Goal: Task Accomplishment & Management: Complete application form

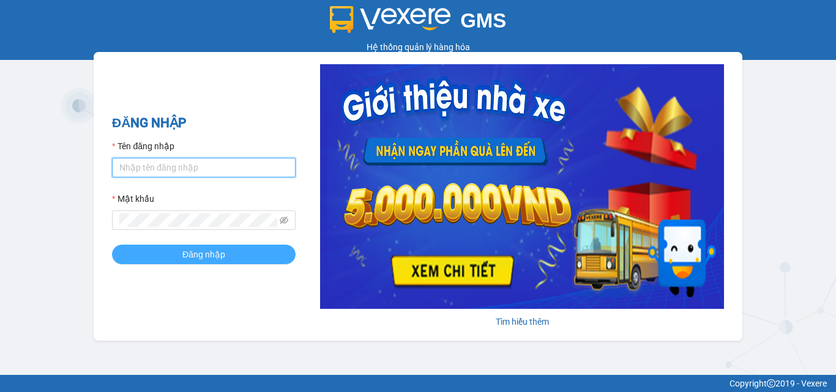
type input "dienkhanh.phucanex"
click at [232, 258] on button "Đăng nhập" at bounding box center [204, 255] width 184 height 20
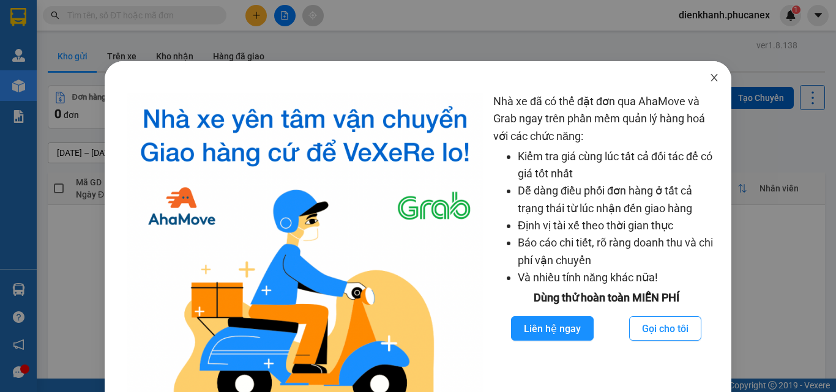
click at [709, 73] on icon "close" at bounding box center [714, 78] width 10 height 10
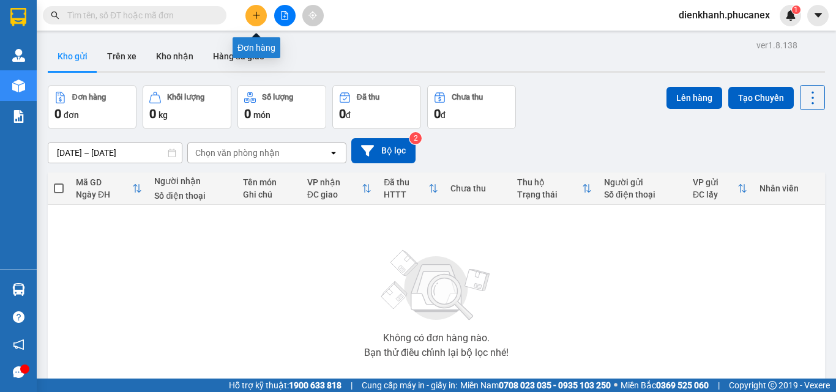
click at [259, 16] on icon "plus" at bounding box center [256, 15] width 9 height 9
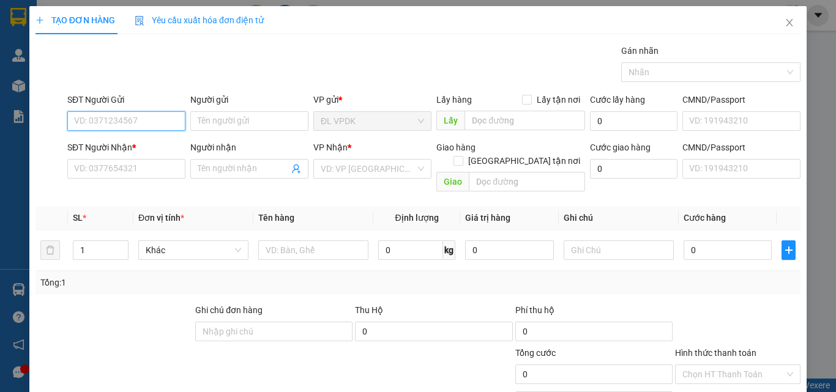
click at [120, 125] on input "SĐT Người Gửi" at bounding box center [126, 121] width 118 height 20
click at [98, 145] on div "0396699080 - CẢNH" at bounding box center [125, 145] width 102 height 13
type input "0396699080"
type input "CẢNH"
type input "0358329231"
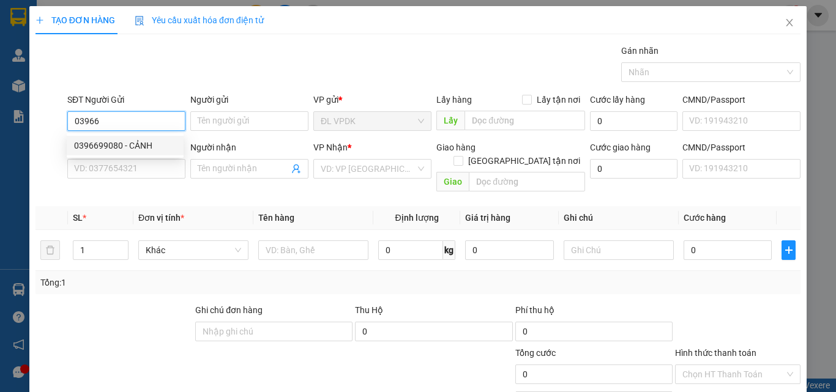
type input "ĐÌNH ANH"
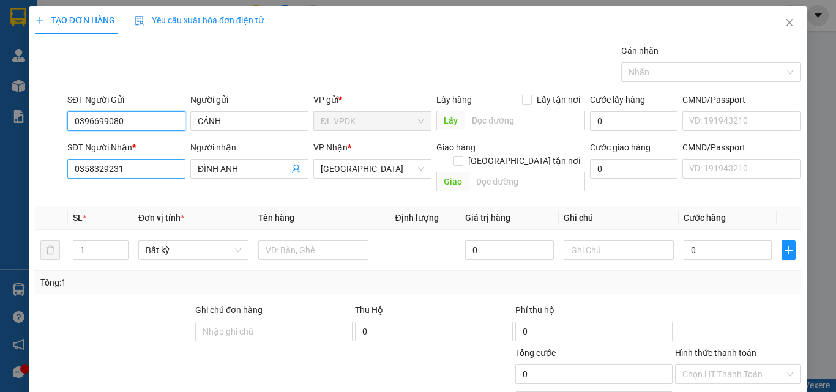
type input "0396699080"
click at [141, 172] on input "0358329231" at bounding box center [126, 169] width 118 height 20
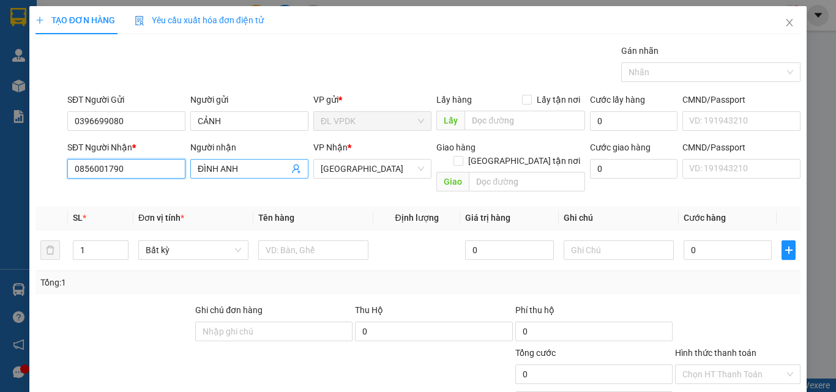
type input "0856001790"
click at [254, 169] on input "ĐÌNH ANH" at bounding box center [243, 168] width 91 height 13
type input "Đ"
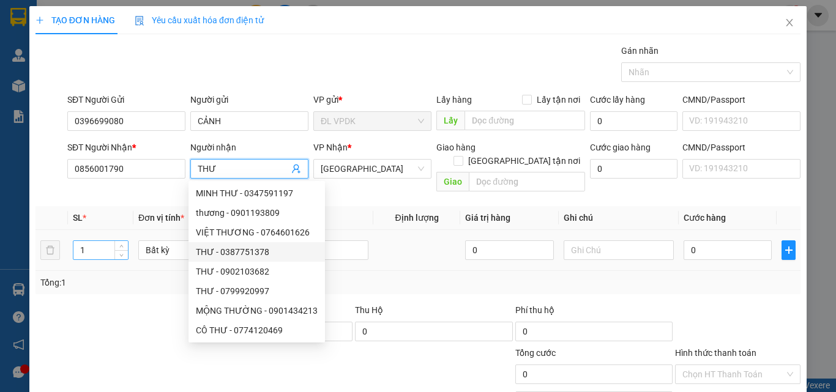
type input "THƯ"
drag, startPoint x: 102, startPoint y: 237, endPoint x: 291, endPoint y: 266, distance: 191.2
click at [109, 242] on input "1" at bounding box center [100, 250] width 54 height 18
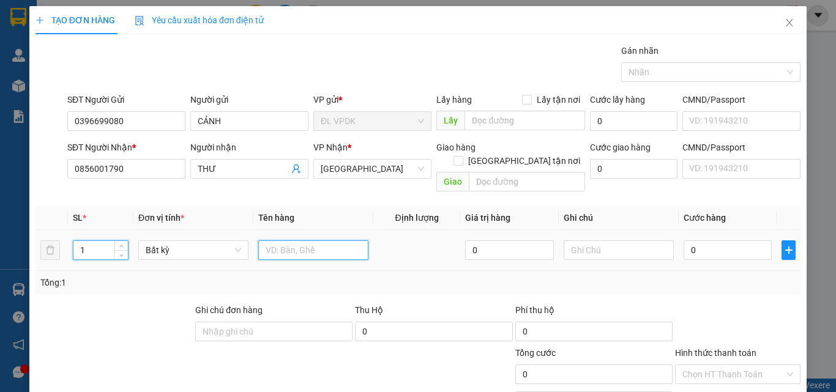
click at [269, 240] on input "text" at bounding box center [313, 250] width 110 height 20
type input "1T RƯỢU"
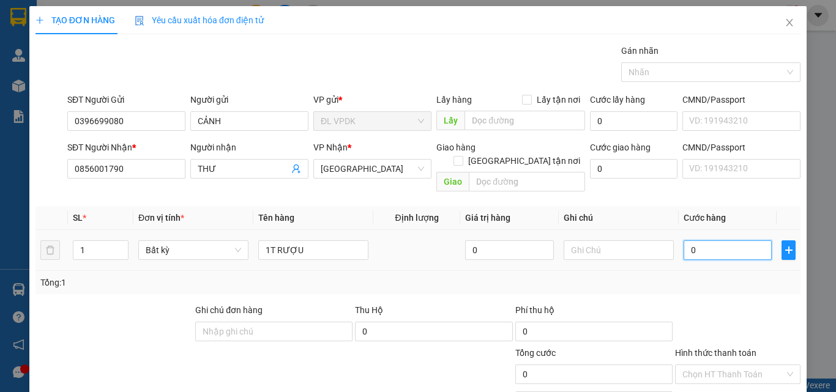
click at [683, 240] on input "0" at bounding box center [727, 250] width 88 height 20
type input "5"
type input "50"
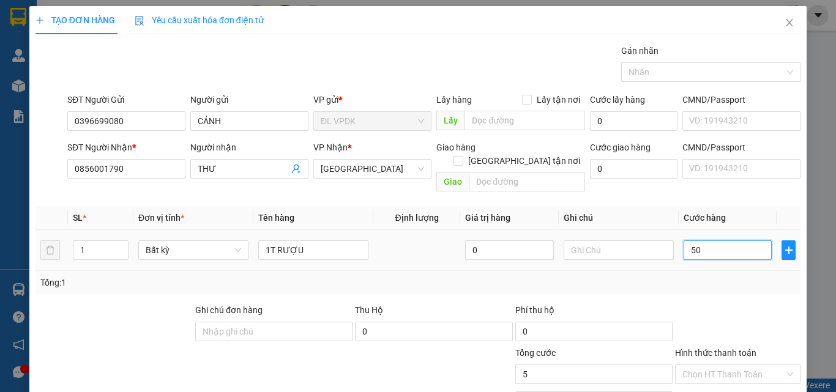
type input "50"
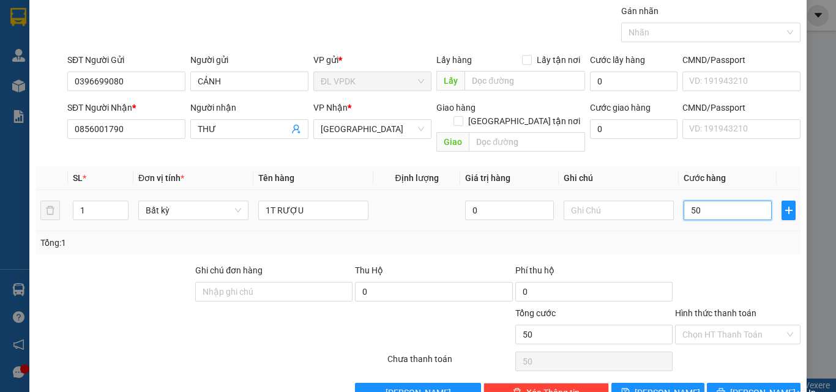
scroll to position [61, 0]
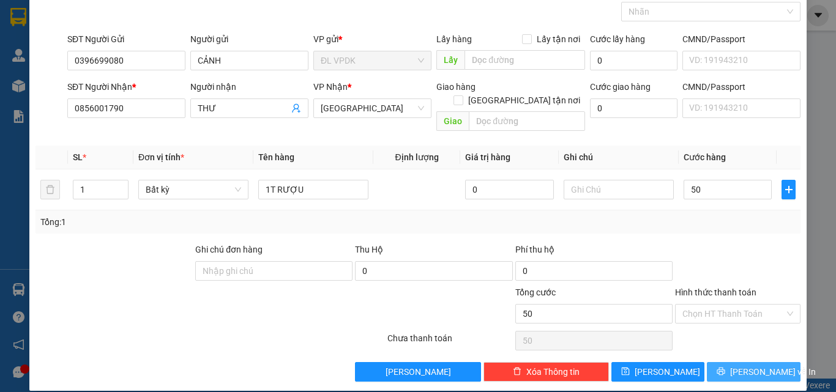
type input "50.000"
click at [748, 365] on span "[PERSON_NAME] và In" at bounding box center [773, 371] width 86 height 13
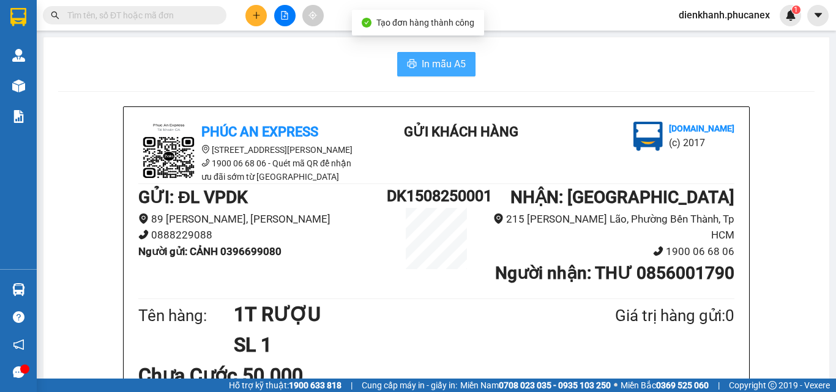
click at [438, 64] on span "In mẫu A5" at bounding box center [443, 63] width 44 height 15
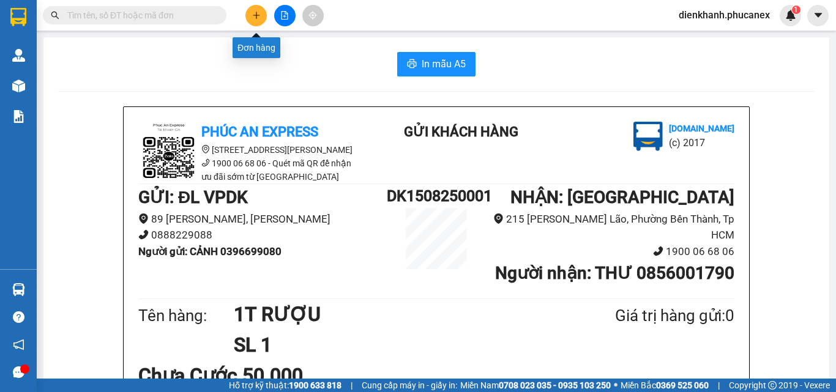
click at [264, 18] on button at bounding box center [255, 15] width 21 height 21
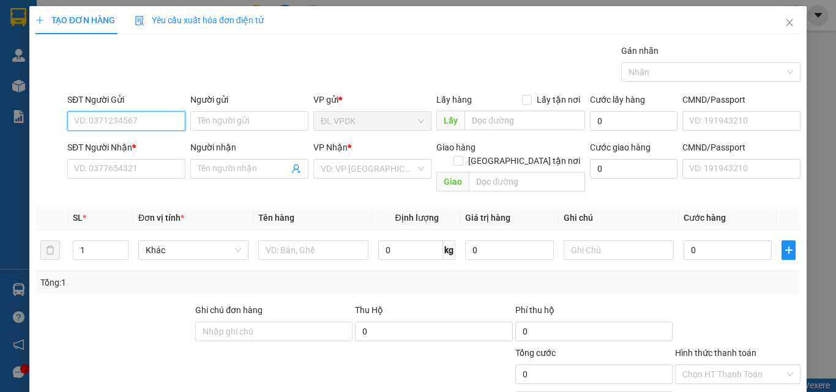
click at [172, 118] on input "SĐT Người Gửi" at bounding box center [126, 121] width 118 height 20
click at [98, 144] on div "0909527558 - HÙNG" at bounding box center [125, 145] width 102 height 13
type input "0909527558"
type input "HÙNG"
type input "0908398389"
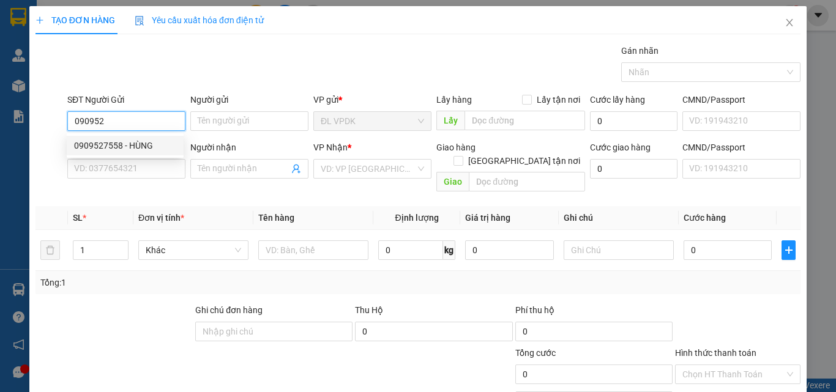
type input "A CÁI"
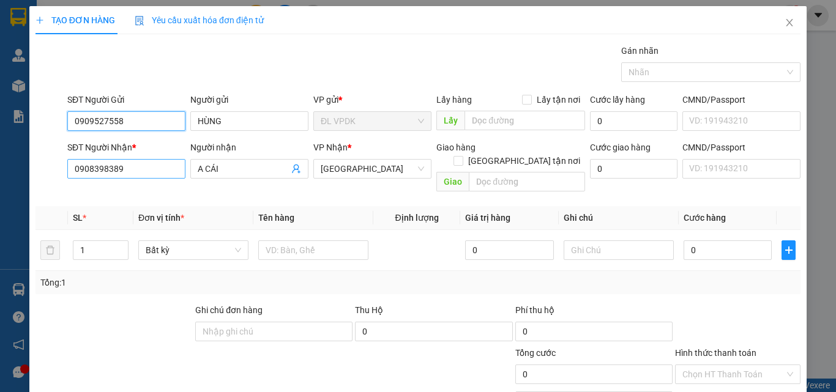
type input "0909527558"
click at [134, 171] on input "0908398389" at bounding box center [126, 169] width 118 height 20
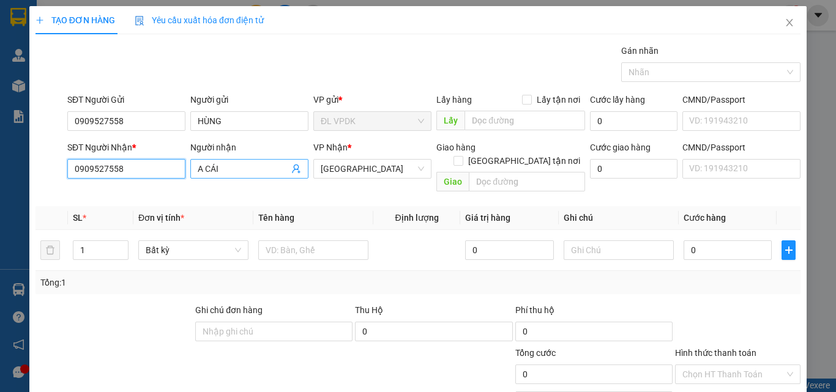
type input "0909527558"
click at [240, 170] on input "A CÁI" at bounding box center [243, 168] width 91 height 13
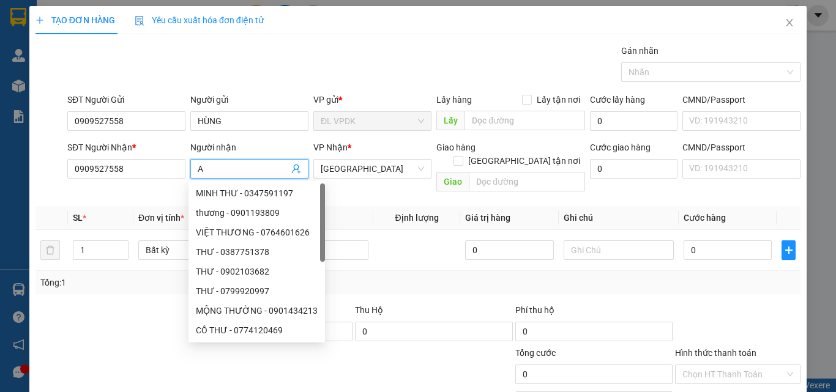
type input "A"
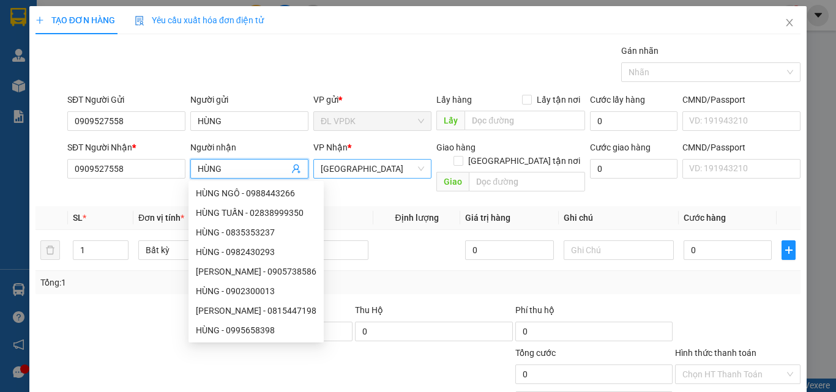
click at [349, 171] on span "[GEOGRAPHIC_DATA]" at bounding box center [372, 169] width 103 height 18
type input "HÙNG"
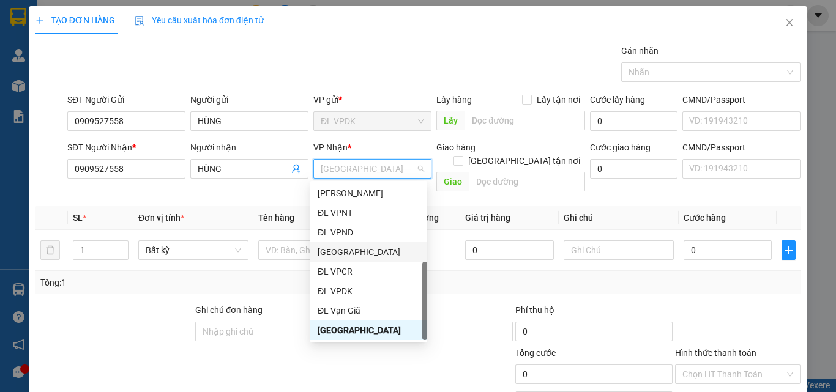
click at [341, 253] on div "[GEOGRAPHIC_DATA]" at bounding box center [368, 251] width 102 height 13
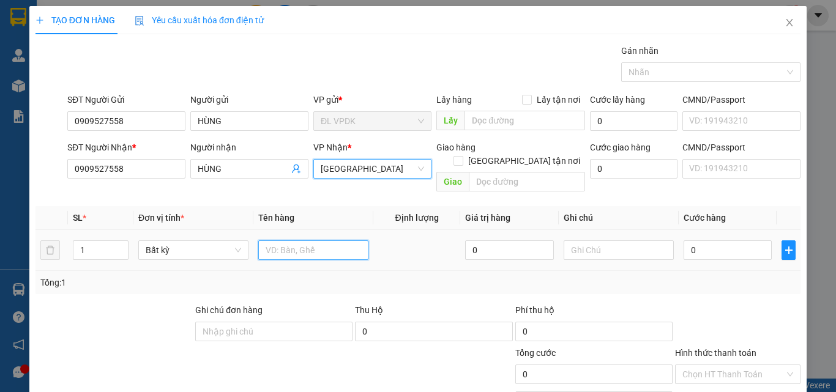
click at [276, 240] on input "text" at bounding box center [313, 250] width 110 height 20
type input "1TX"
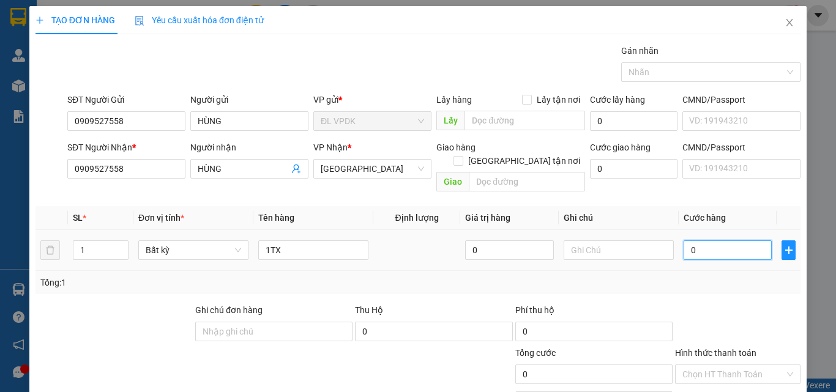
click at [683, 240] on input "0" at bounding box center [727, 250] width 88 height 20
type input "4"
type input "40"
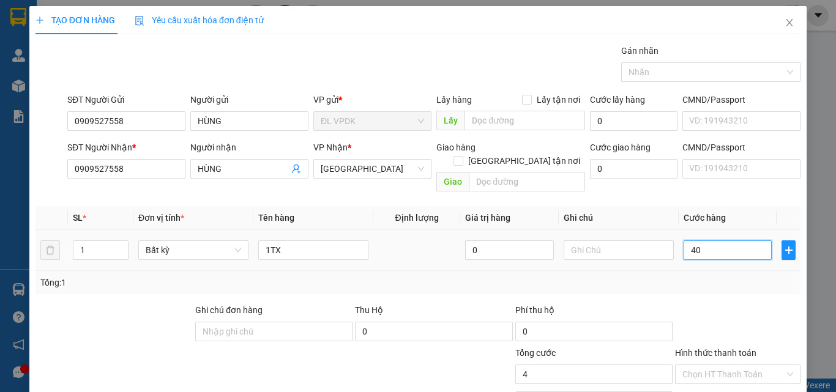
type input "40"
type input "40.000"
click at [719, 348] on label "Hình thức thanh toán" at bounding box center [715, 353] width 81 height 10
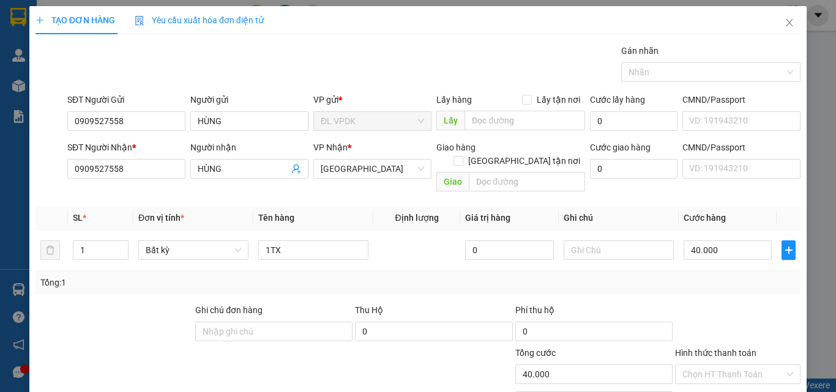
click at [719, 365] on input "Hình thức thanh toán" at bounding box center [733, 374] width 102 height 18
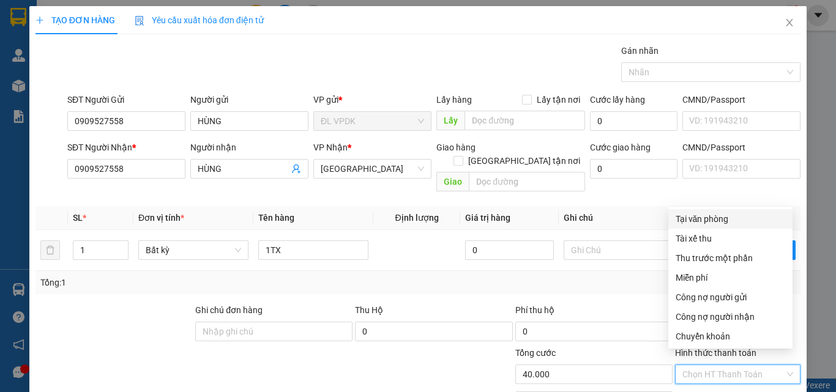
click at [694, 221] on div "Tại văn phòng" at bounding box center [730, 218] width 110 height 13
type input "0"
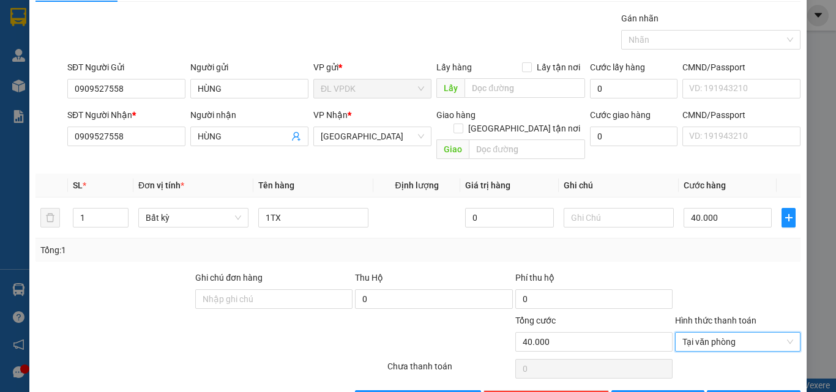
scroll to position [61, 0]
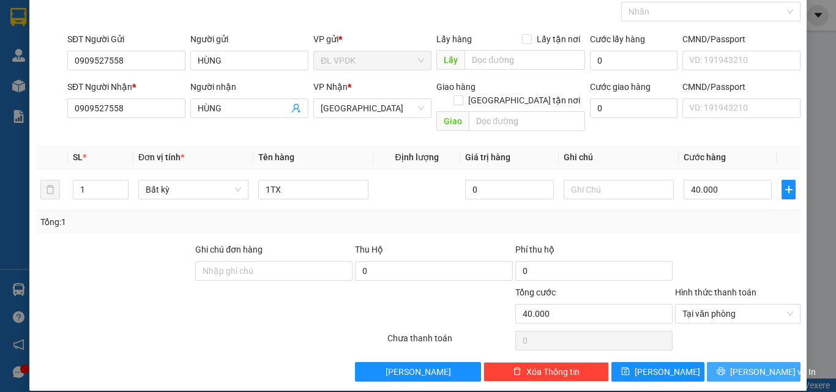
click at [749, 365] on span "[PERSON_NAME] và In" at bounding box center [773, 371] width 86 height 13
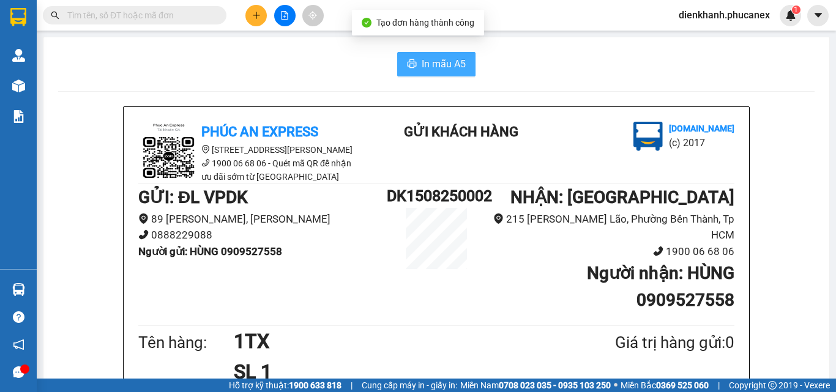
click at [441, 53] on button "In mẫu A5" at bounding box center [436, 64] width 78 height 24
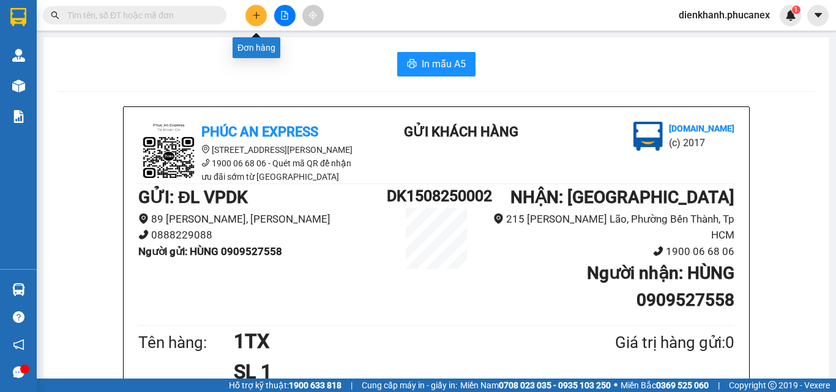
click at [254, 15] on icon "plus" at bounding box center [256, 15] width 9 height 9
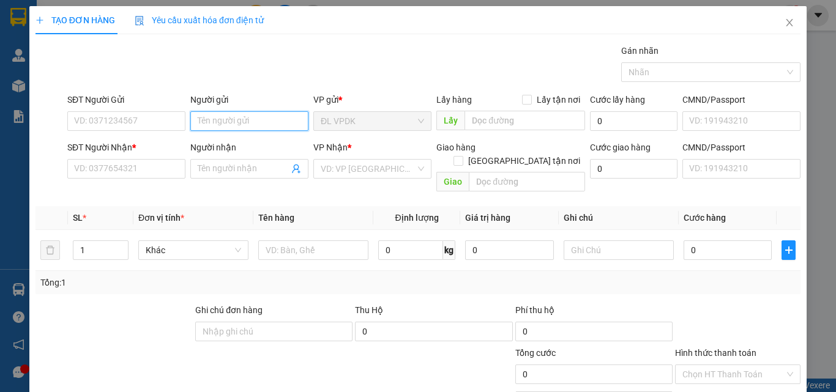
click at [206, 126] on input "Người gửi" at bounding box center [249, 121] width 118 height 20
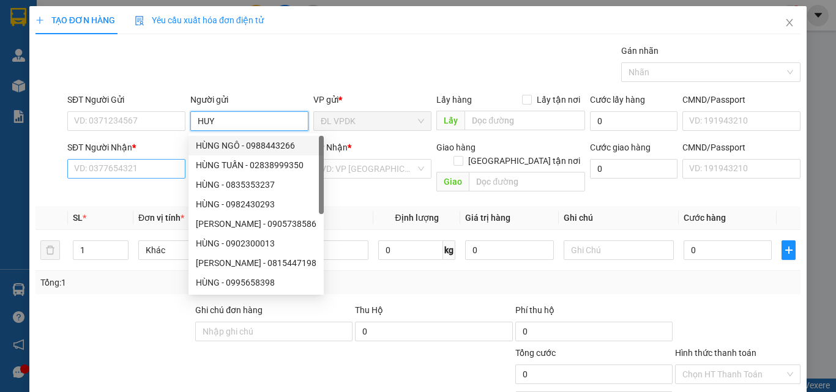
type input "HUY"
click at [112, 169] on input "SĐT Người Nhận *" at bounding box center [126, 169] width 118 height 20
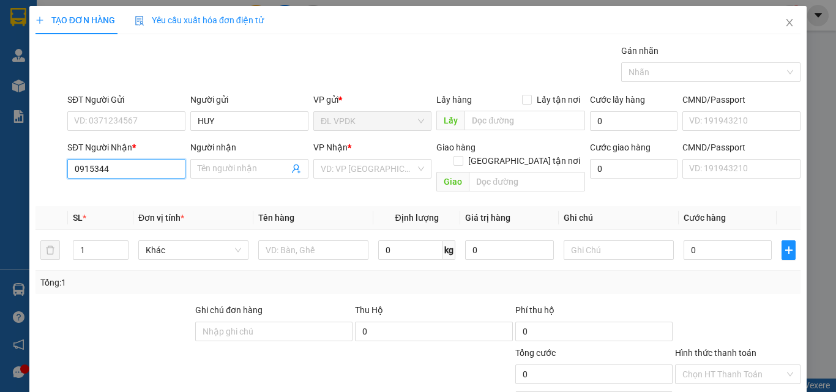
click at [97, 168] on input "0915344" at bounding box center [126, 169] width 118 height 20
click at [97, 195] on div "0915544341 - TRANG" at bounding box center [125, 193] width 102 height 13
type input "0915544341"
type input "TRANG"
type input "0915544341"
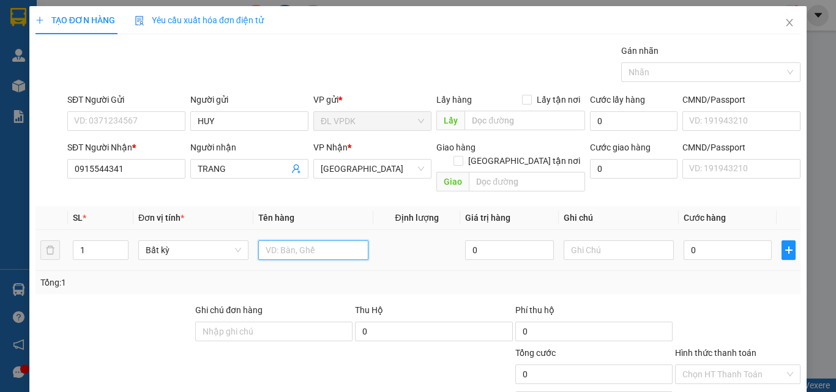
click at [280, 242] on input "text" at bounding box center [313, 250] width 110 height 20
type input "1TX"
click at [683, 242] on input "0" at bounding box center [727, 250] width 88 height 20
type input "3"
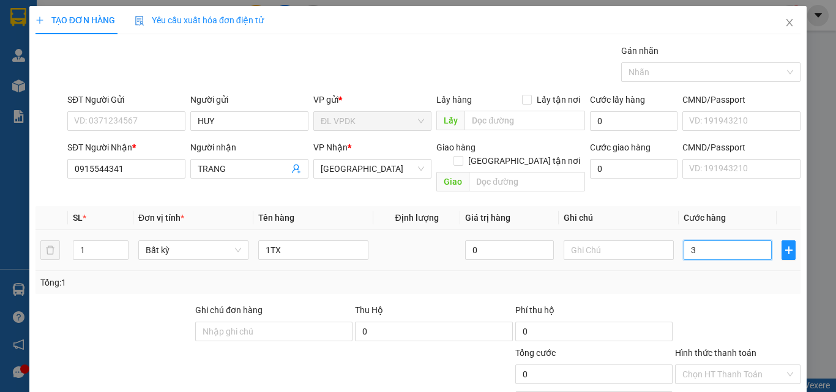
type input "3"
type input "30"
type input "30.000"
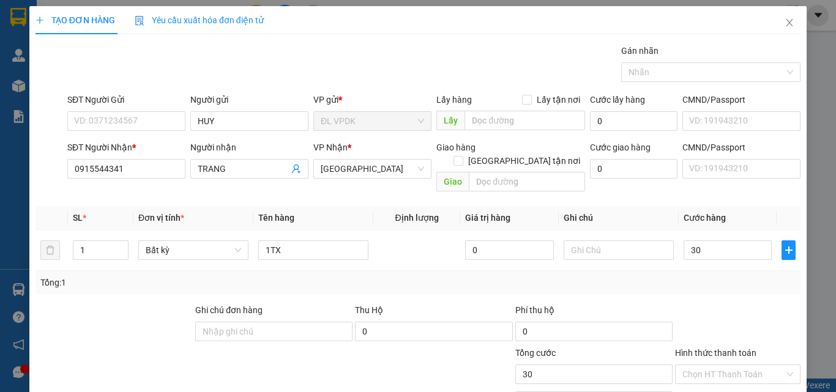
type input "30.000"
click at [719, 348] on label "Hình thức thanh toán" at bounding box center [715, 353] width 81 height 10
click at [719, 365] on input "Hình thức thanh toán" at bounding box center [733, 374] width 102 height 18
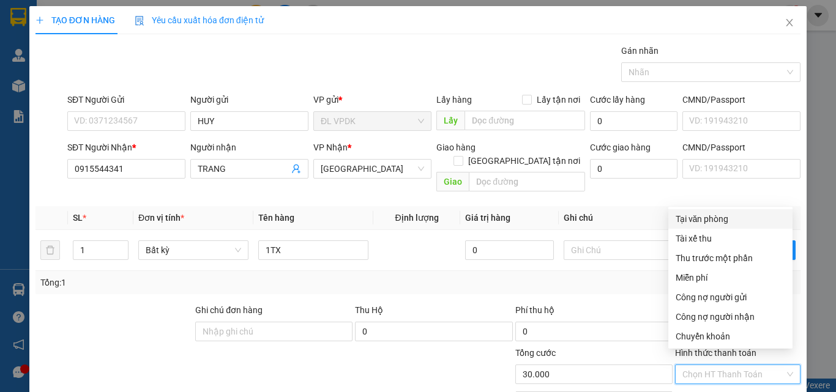
click at [696, 216] on div "Tại văn phòng" at bounding box center [730, 218] width 110 height 13
type input "0"
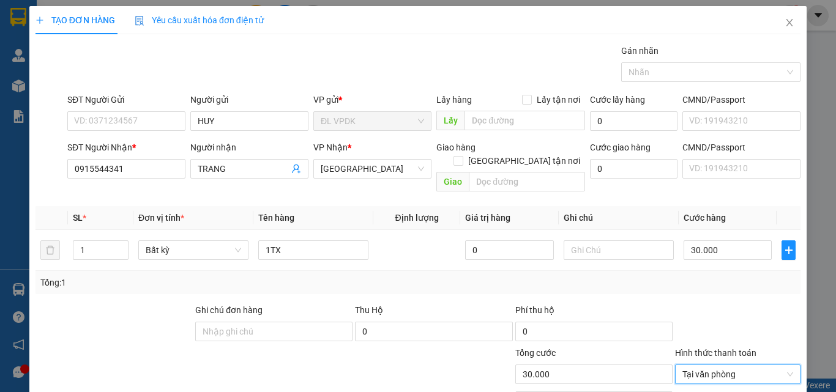
scroll to position [61, 0]
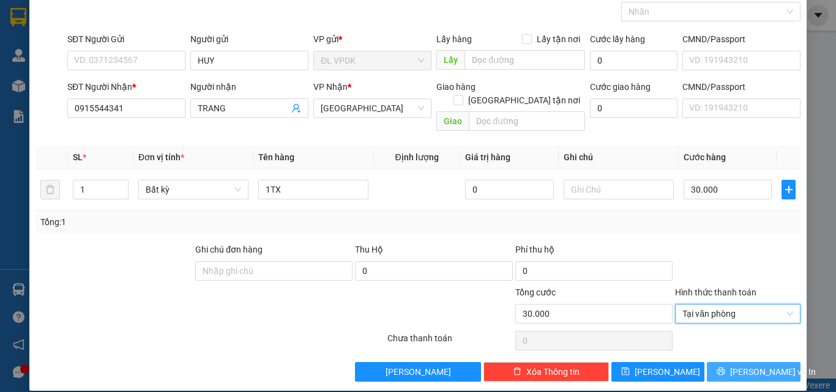
click at [751, 365] on span "[PERSON_NAME] và In" at bounding box center [773, 371] width 86 height 13
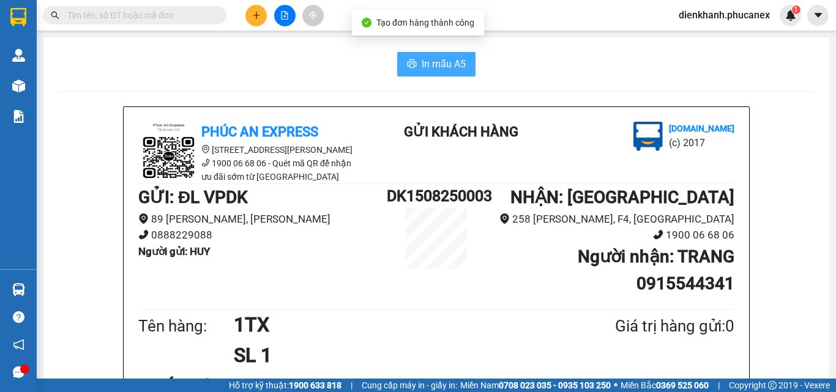
click at [427, 59] on span "In mẫu A5" at bounding box center [443, 63] width 44 height 15
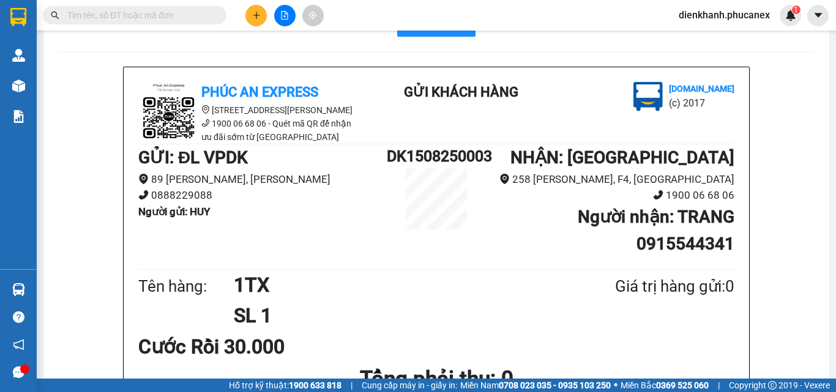
scroll to position [61, 0]
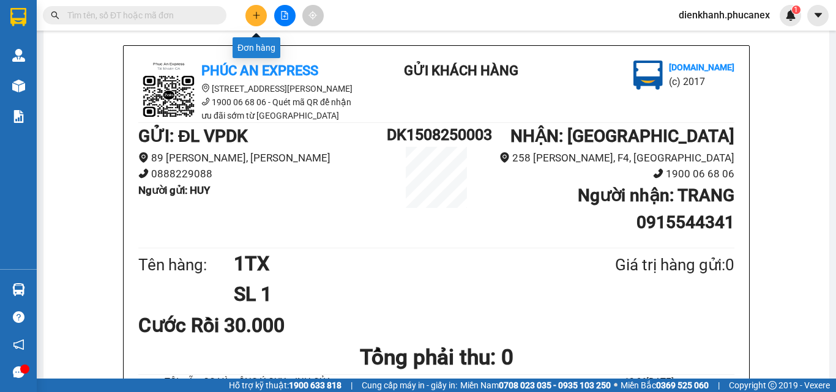
click at [261, 14] on button at bounding box center [255, 15] width 21 height 21
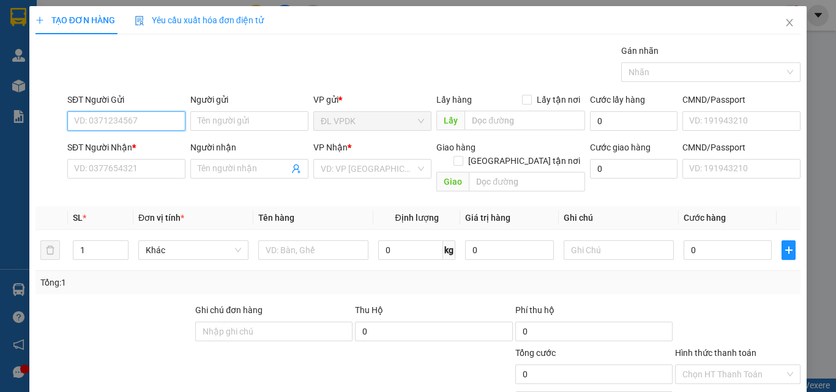
click at [173, 121] on input "SĐT Người Gửi" at bounding box center [126, 121] width 118 height 20
click at [106, 143] on div "0705682345 - HUY" at bounding box center [125, 145] width 102 height 13
type input "0705682345"
type input "HUY"
type input "0902839679"
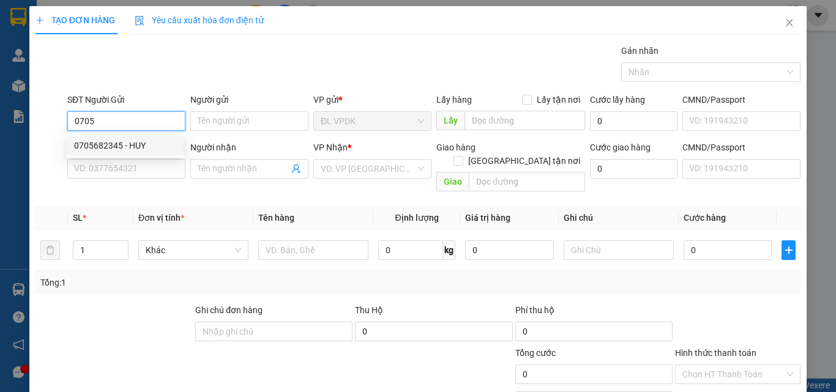
type input "DUYÊN"
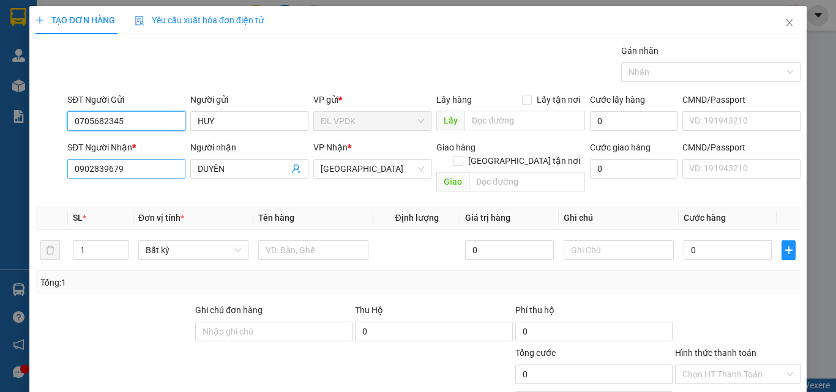
type input "0705682345"
click at [125, 172] on input "0902839679" at bounding box center [126, 169] width 118 height 20
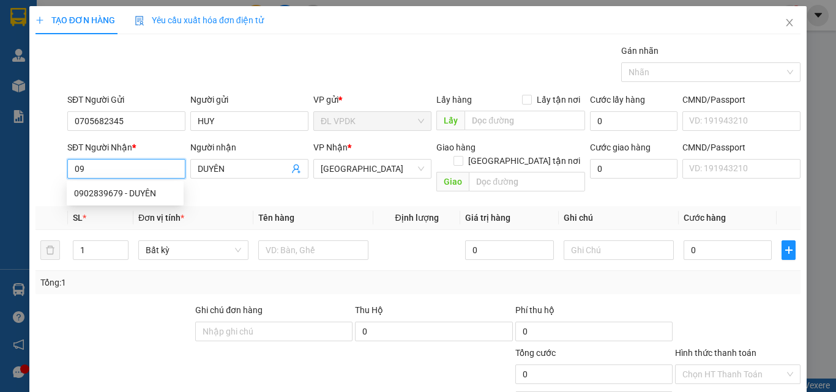
type input "0"
click at [93, 189] on div "0932740783 - MADAM" at bounding box center [125, 193] width 102 height 13
type input "0932740783"
type input "MADAM"
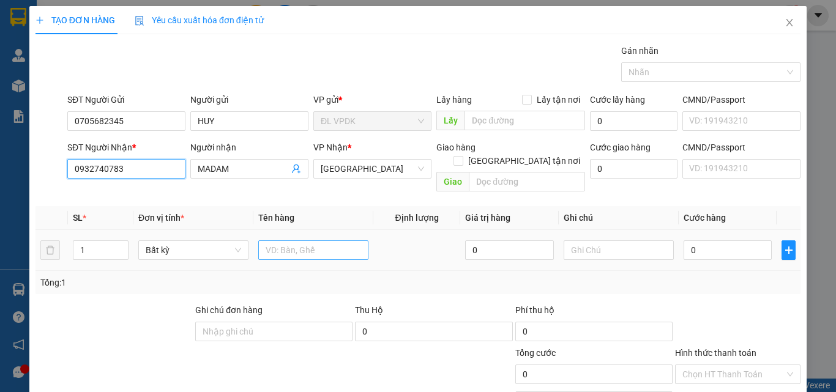
type input "0932740783"
click at [269, 240] on input "text" at bounding box center [313, 250] width 110 height 20
type input "1 XÔ"
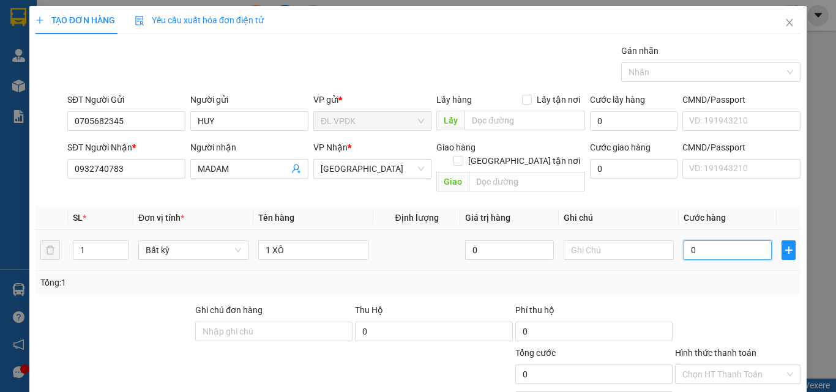
click at [683, 240] on input "0" at bounding box center [727, 250] width 88 height 20
type input "3"
type input "30"
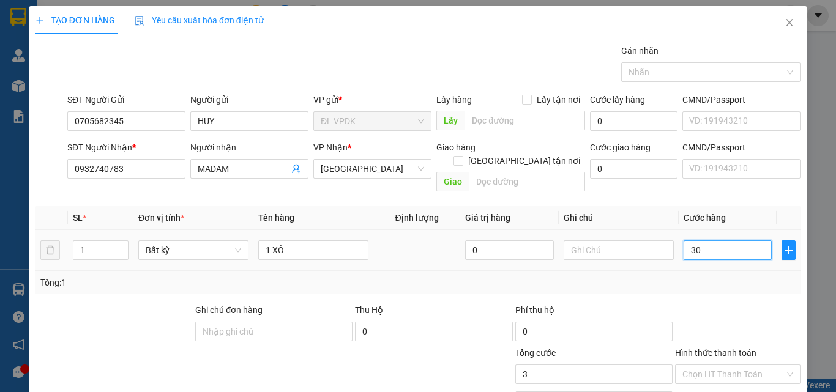
type input "30"
type input "30.000"
drag, startPoint x: 718, startPoint y: 338, endPoint x: 719, endPoint y: 324, distance: 13.5
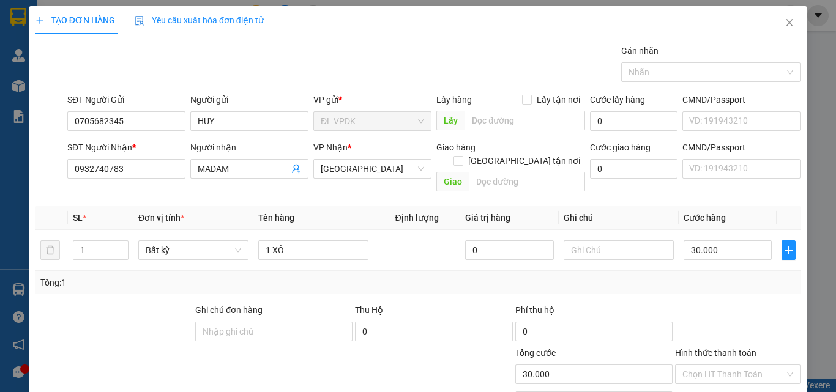
click at [719, 346] on div "Hình thức thanh toán" at bounding box center [737, 355] width 125 height 18
drag, startPoint x: 721, startPoint y: 339, endPoint x: 720, endPoint y: 330, distance: 8.7
click at [721, 348] on label "Hình thức thanh toán" at bounding box center [715, 353] width 81 height 10
click at [721, 365] on input "Hình thức thanh toán" at bounding box center [733, 374] width 102 height 18
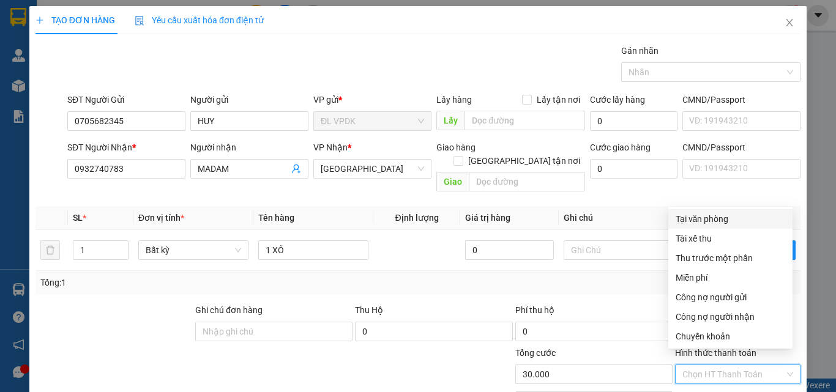
click at [703, 216] on div "Tại văn phòng" at bounding box center [730, 218] width 110 height 13
type input "0"
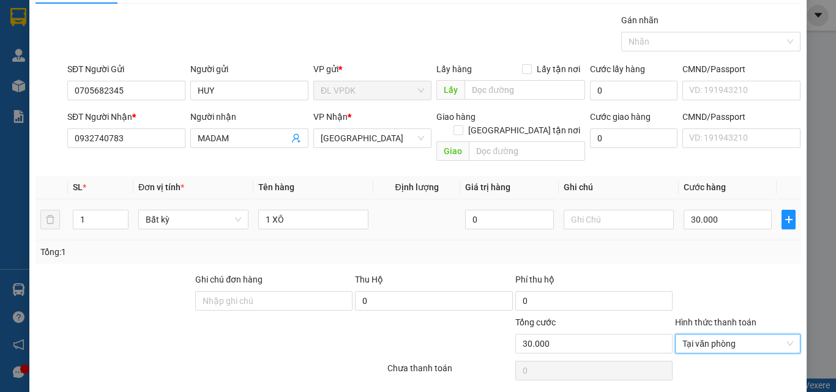
scroll to position [61, 0]
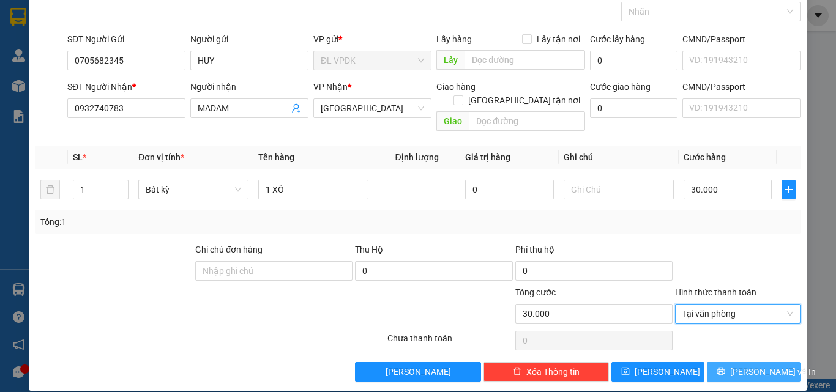
click at [752, 365] on span "[PERSON_NAME] và In" at bounding box center [773, 371] width 86 height 13
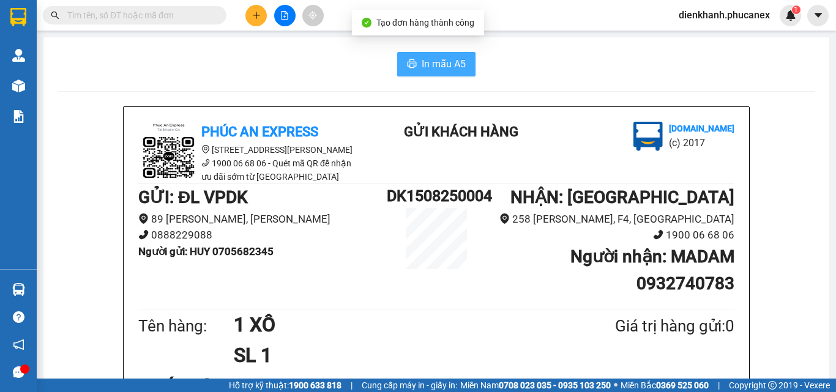
click at [436, 58] on span "In mẫu A5" at bounding box center [443, 63] width 44 height 15
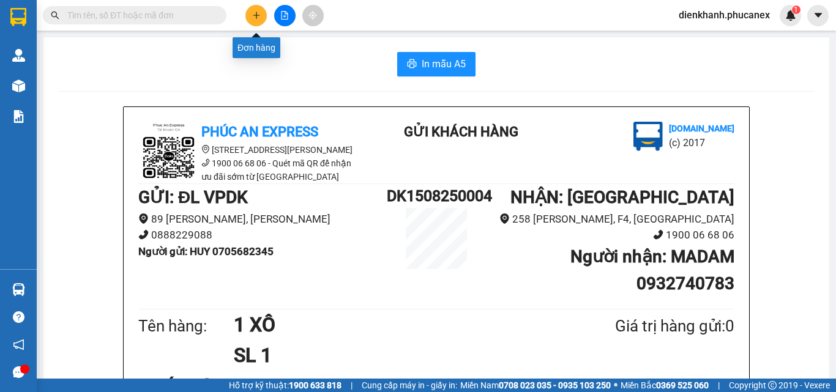
click at [253, 20] on button at bounding box center [255, 15] width 21 height 21
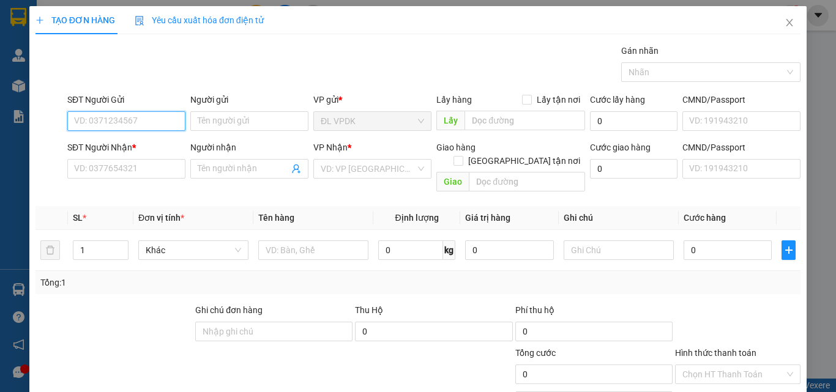
click at [174, 123] on input "SĐT Người Gửi" at bounding box center [126, 121] width 118 height 20
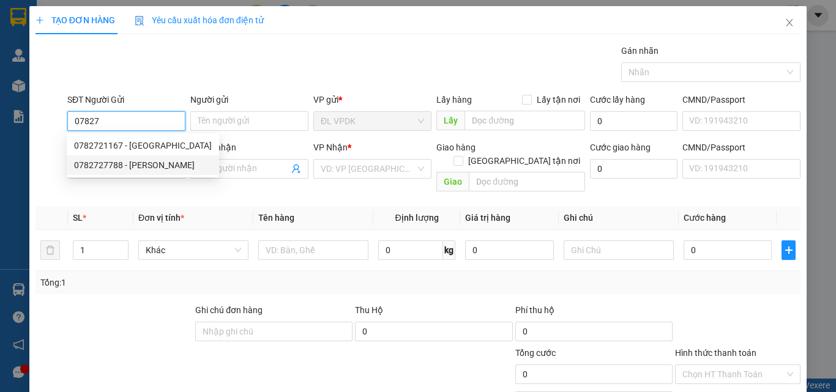
click at [106, 166] on div "0782727788 - [PERSON_NAME]" at bounding box center [143, 164] width 138 height 13
type input "0782727788"
type input "[PERSON_NAME]"
type input "0707793887"
type input "BẢO ÂN"
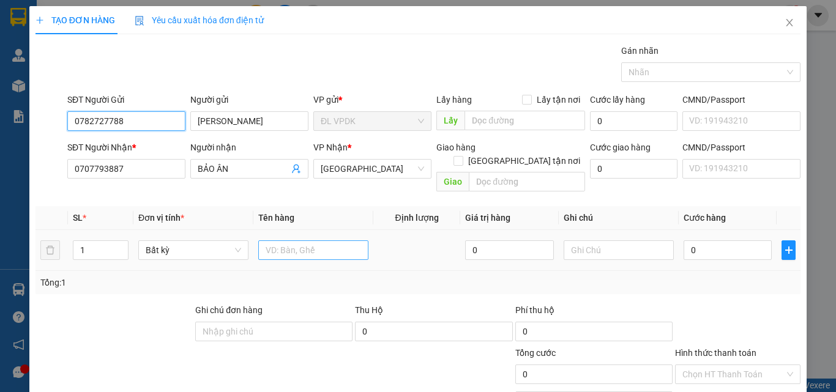
type input "0782727788"
click at [272, 240] on input "text" at bounding box center [313, 250] width 110 height 20
type input "1TX"
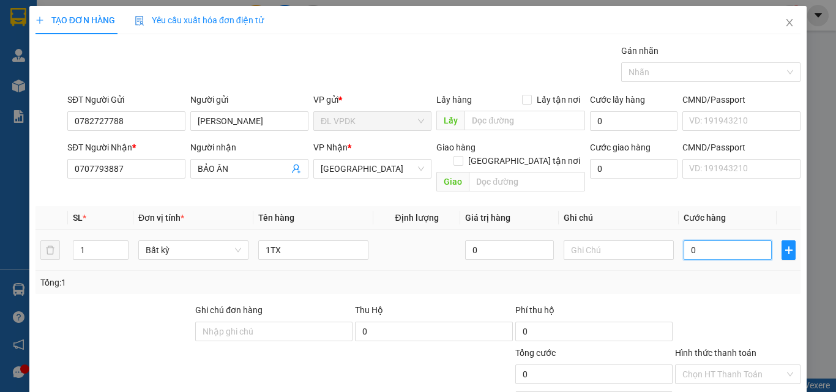
click at [686, 241] on input "0" at bounding box center [727, 250] width 88 height 20
type input "5"
type input "50"
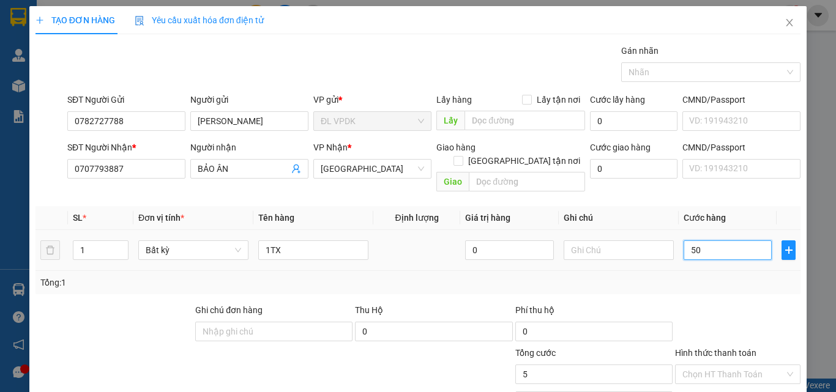
type input "50"
type input "50.000"
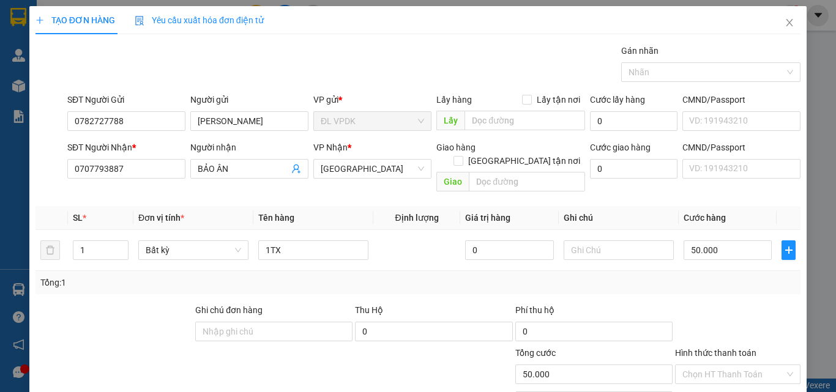
drag, startPoint x: 722, startPoint y: 339, endPoint x: 722, endPoint y: 331, distance: 8.0
click at [722, 348] on label "Hình thức thanh toán" at bounding box center [715, 353] width 81 height 10
click at [722, 365] on input "Hình thức thanh toán" at bounding box center [733, 374] width 102 height 18
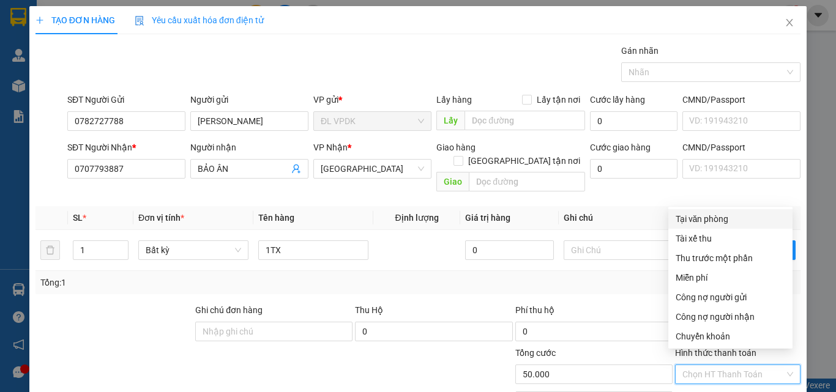
click at [692, 213] on div "Tại văn phòng" at bounding box center [730, 218] width 110 height 13
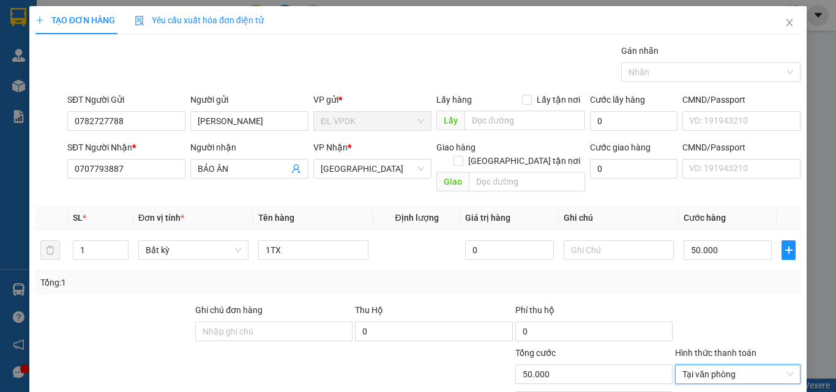
drag, startPoint x: 749, startPoint y: 358, endPoint x: 718, endPoint y: 347, distance: 32.9
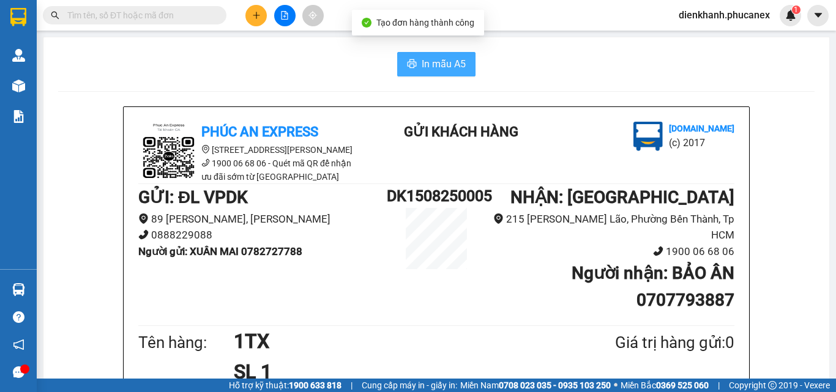
click at [422, 62] on span "In mẫu A5" at bounding box center [443, 63] width 44 height 15
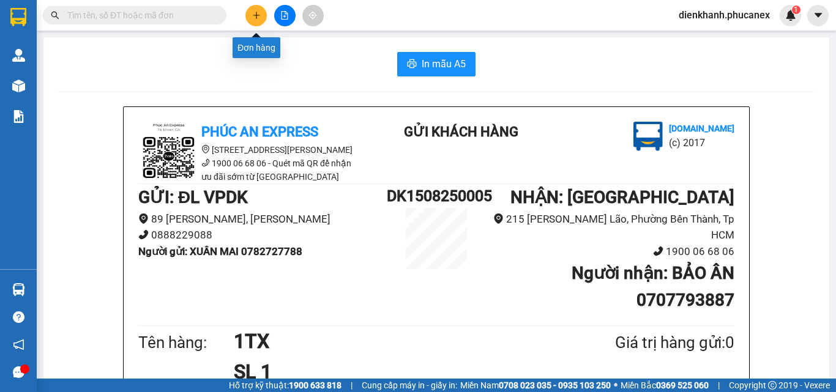
click at [265, 15] on button at bounding box center [255, 15] width 21 height 21
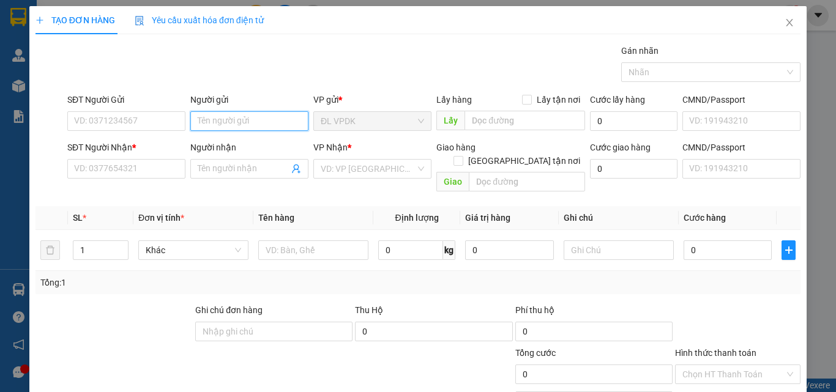
click at [208, 124] on input "Người gửi" at bounding box center [249, 121] width 118 height 20
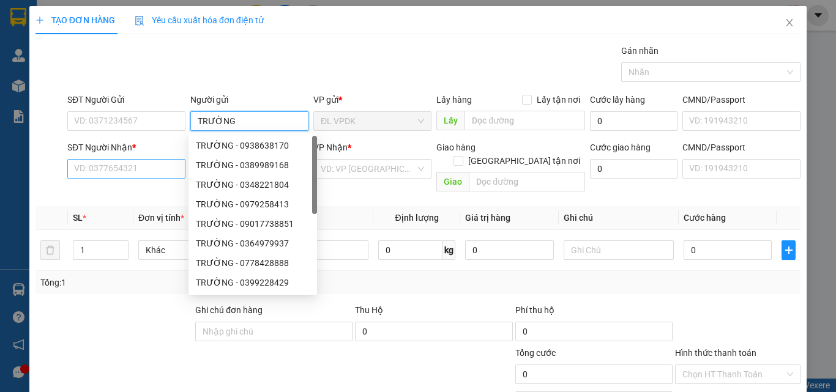
type input "TRƯỜNG"
click at [128, 166] on input "SĐT Người Nhận *" at bounding box center [126, 169] width 118 height 20
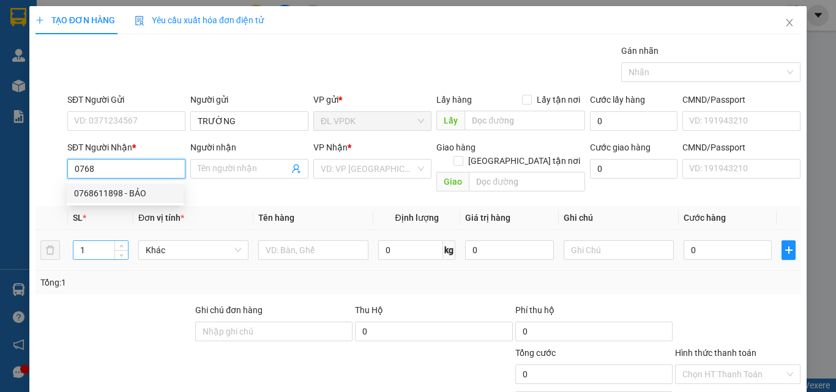
drag, startPoint x: 102, startPoint y: 191, endPoint x: 97, endPoint y: 237, distance: 46.2
click at [102, 201] on div "0768611898 - BẢO" at bounding box center [125, 194] width 117 height 20
type input "0768611898"
type input "BẢO"
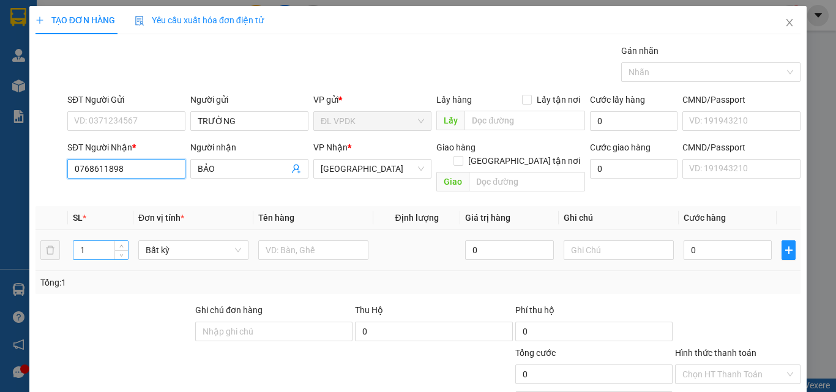
type input "0768611898"
click at [94, 242] on input "1" at bounding box center [100, 250] width 54 height 18
type input "3"
click at [261, 240] on input "text" at bounding box center [313, 250] width 110 height 20
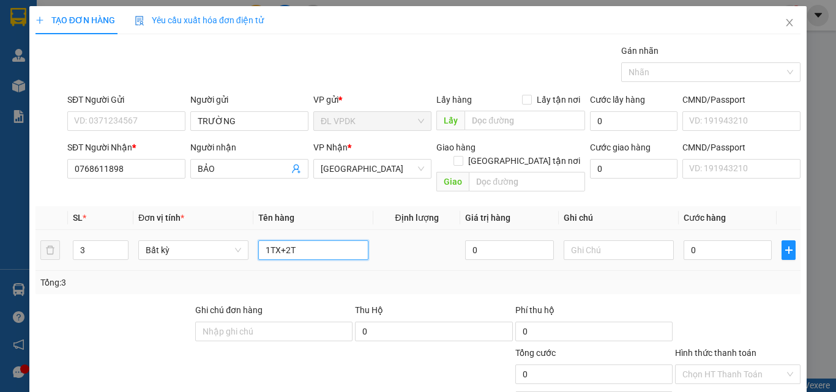
type input "1TX+2TG"
click at [683, 240] on input "0" at bounding box center [727, 250] width 88 height 20
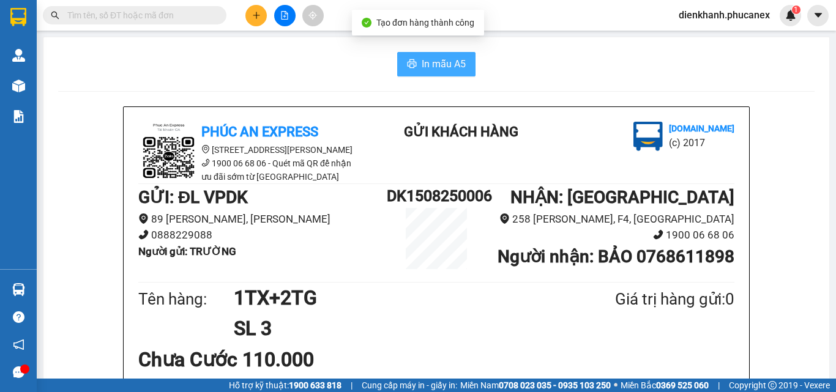
click at [412, 58] on button "In mẫu A5" at bounding box center [436, 64] width 78 height 24
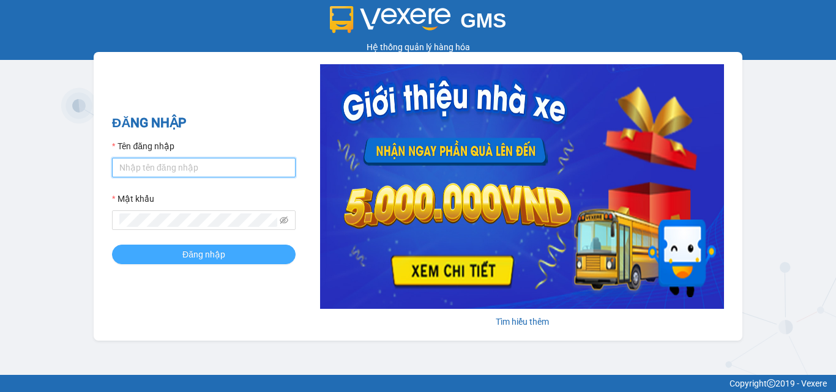
type input "dienkhanh.phucanex"
click at [228, 256] on button "Đăng nhập" at bounding box center [204, 255] width 184 height 20
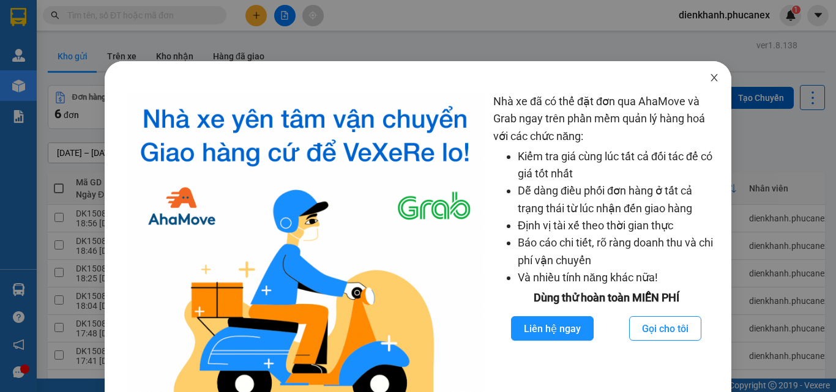
click at [709, 75] on icon "close" at bounding box center [714, 78] width 10 height 10
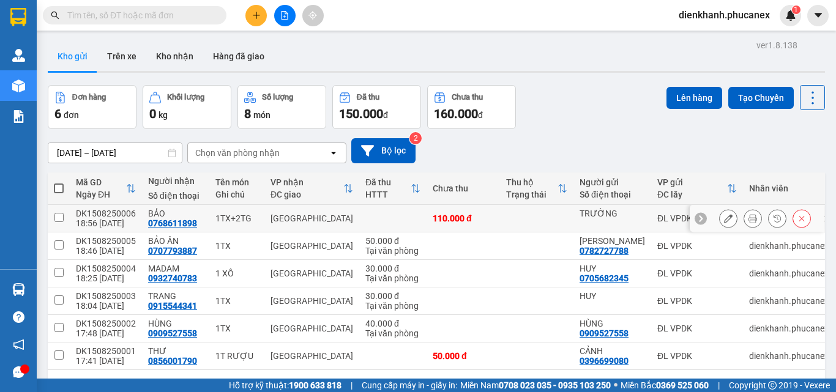
click at [724, 217] on icon at bounding box center [728, 218] width 9 height 9
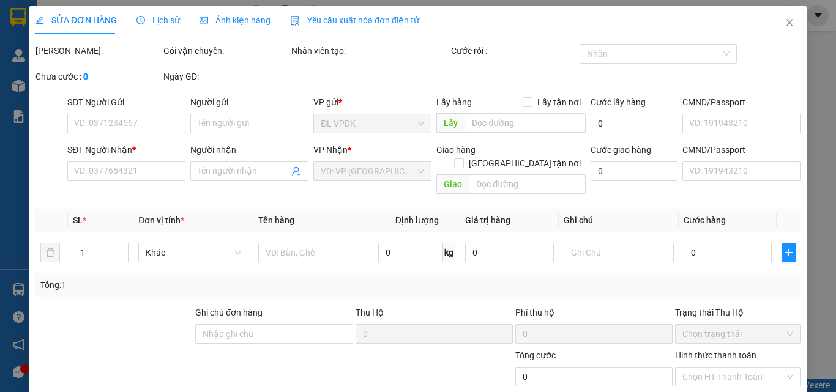
type input "TRƯỜNG"
type input "0768611898"
type input "BẢO"
type input "110.000"
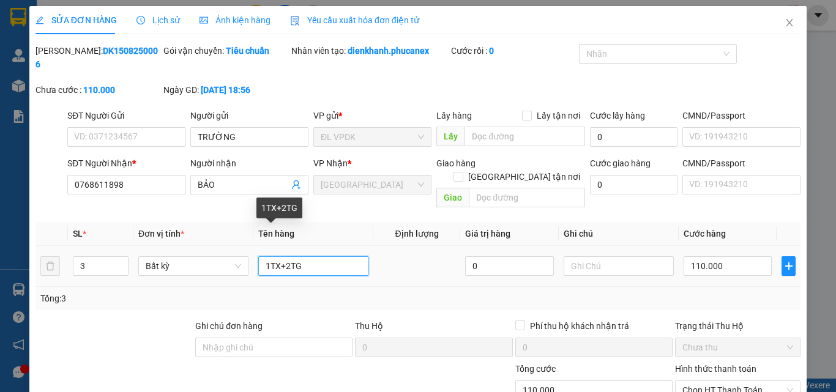
click at [267, 256] on input "1TX+2TG" at bounding box center [313, 266] width 110 height 20
click at [288, 256] on input "2TX+2TG" at bounding box center [313, 266] width 110 height 20
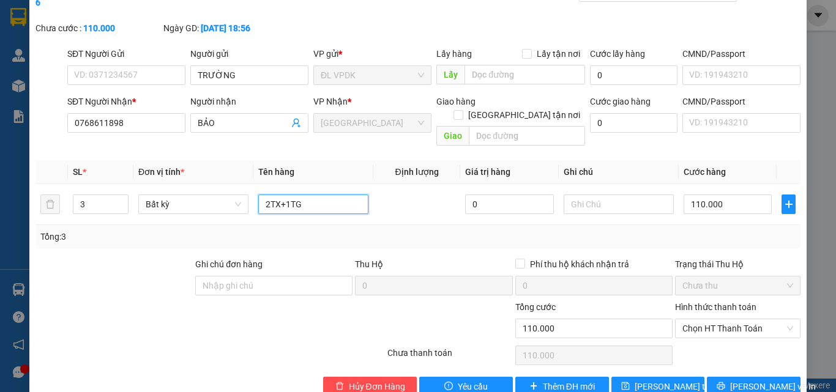
scroll to position [63, 0]
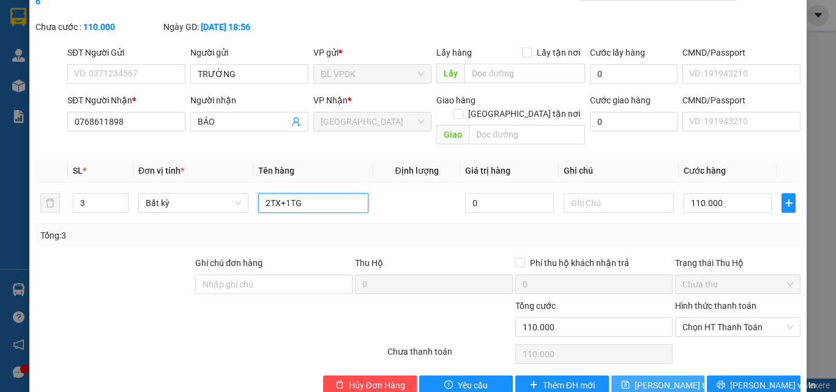
type input "2TX+1TG"
click at [642, 379] on span "Lưu thay đổi" at bounding box center [683, 385] width 98 height 13
